Goal: Information Seeking & Learning: Learn about a topic

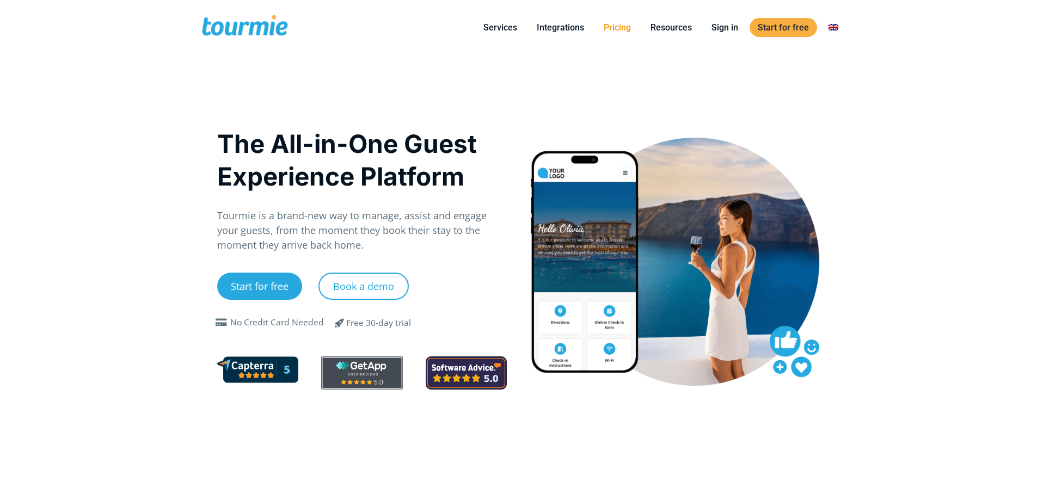
click at [613, 23] on link "Pricing" at bounding box center [617, 28] width 44 height 14
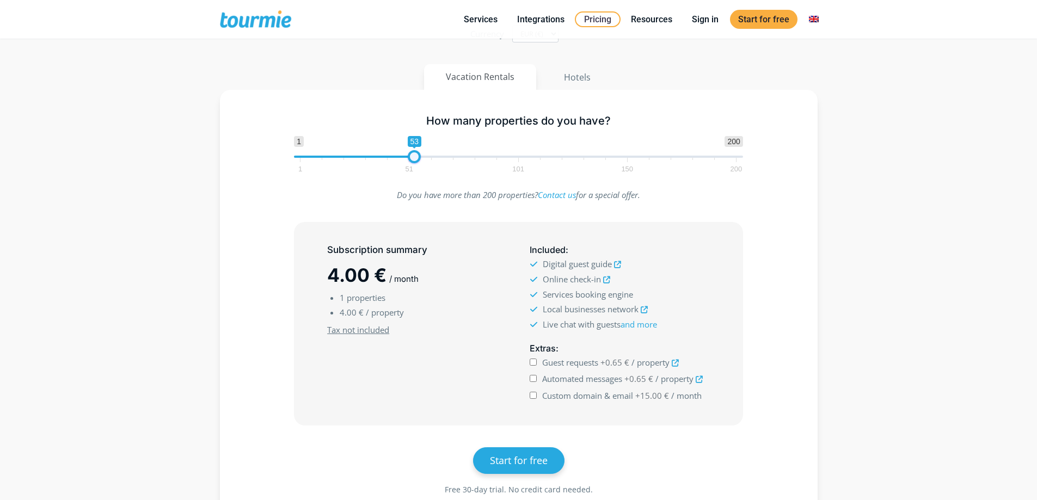
type input "52"
drag, startPoint x: 299, startPoint y: 157, endPoint x: 411, endPoint y: 161, distance: 111.6
click at [411, 161] on span at bounding box center [411, 156] width 13 height 13
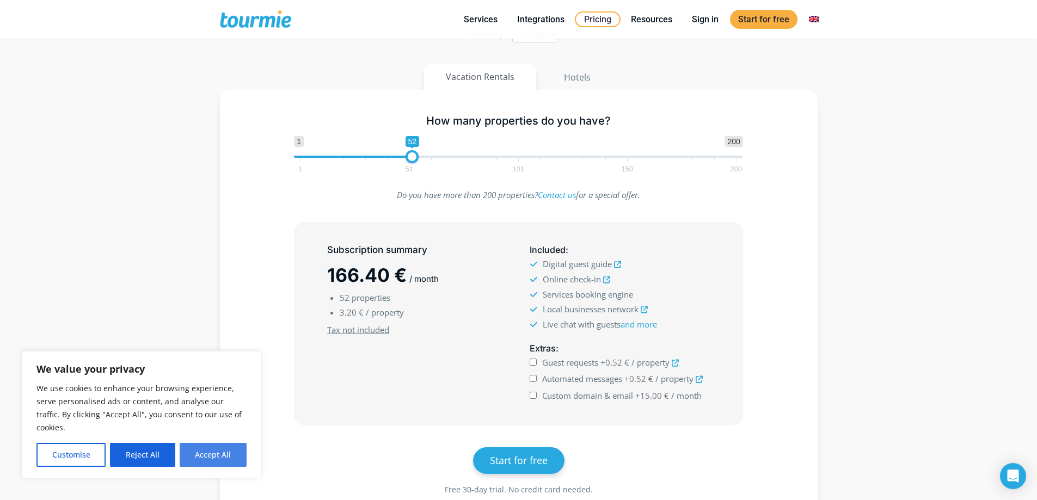
click at [212, 459] on button "Accept All" at bounding box center [213, 455] width 67 height 24
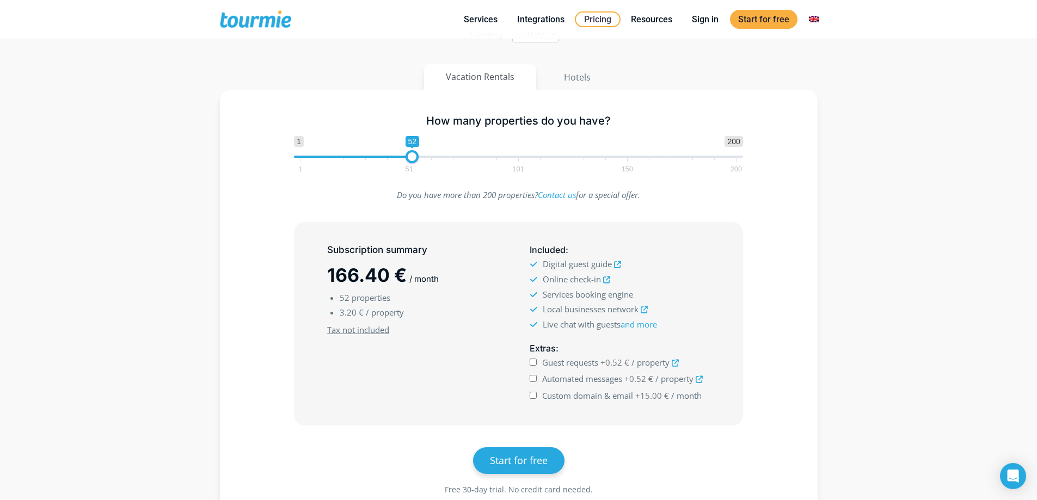
checkbox input "true"
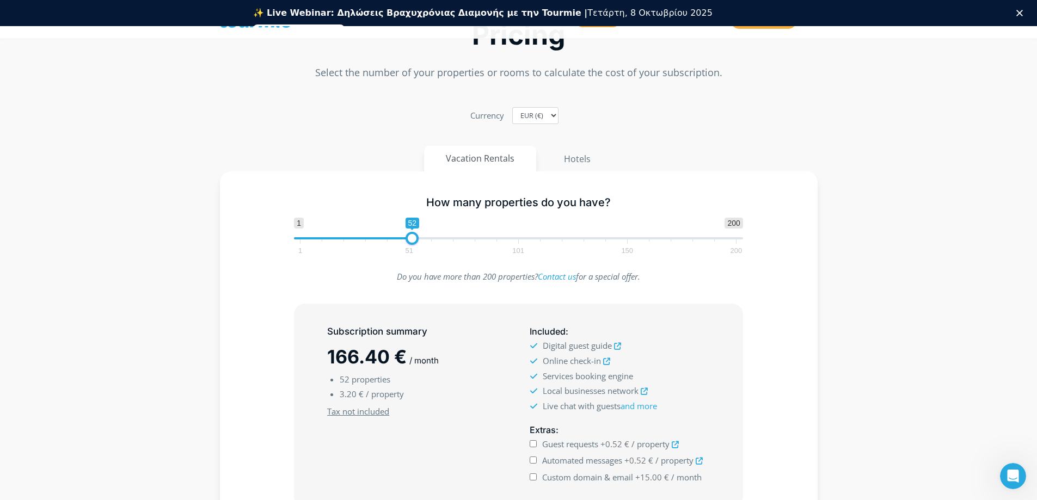
scroll to position [54, 0]
click at [568, 158] on button "Hotels" at bounding box center [576, 158] width 71 height 26
